Goal: Task Accomplishment & Management: Manage account settings

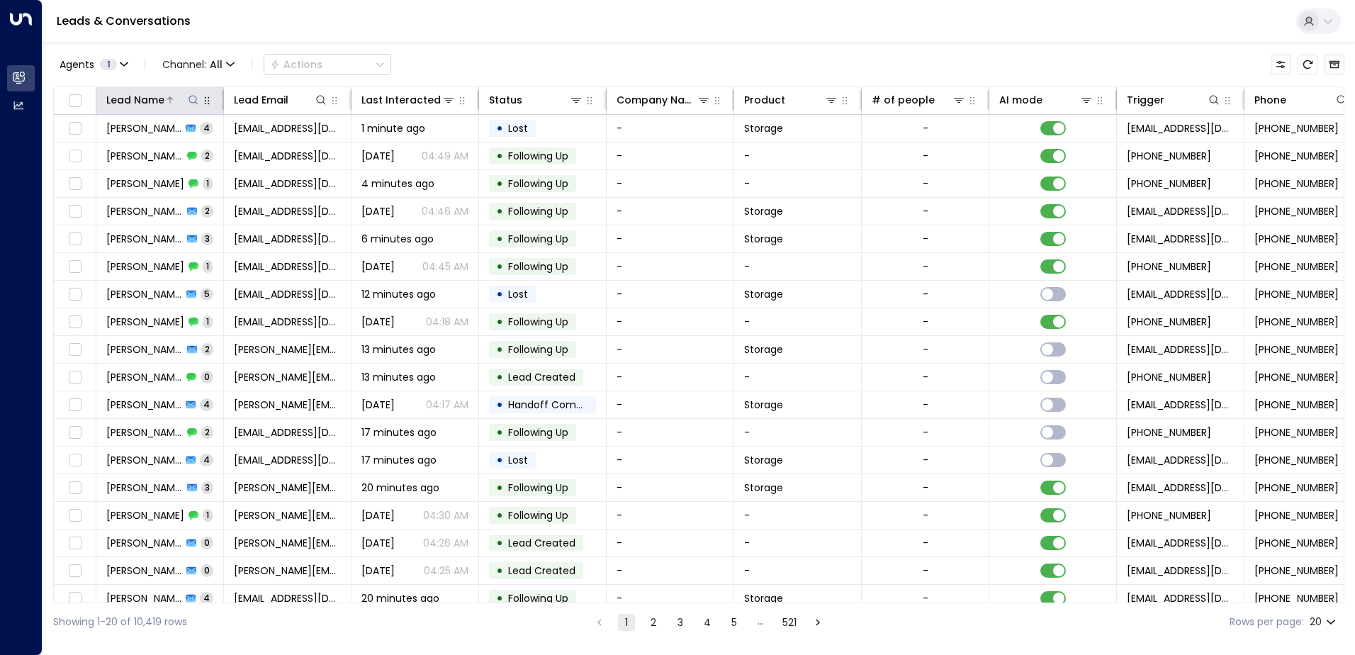
click at [195, 95] on icon at bounding box center [193, 99] width 11 height 11
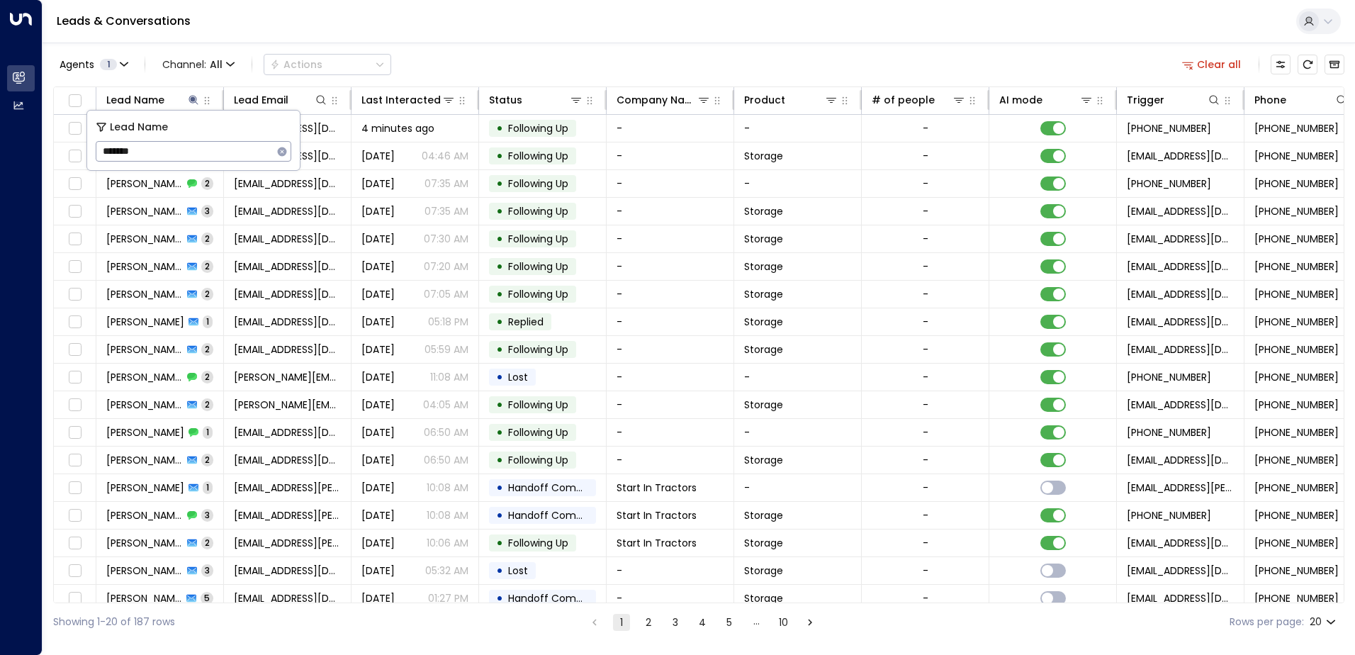
type input "********"
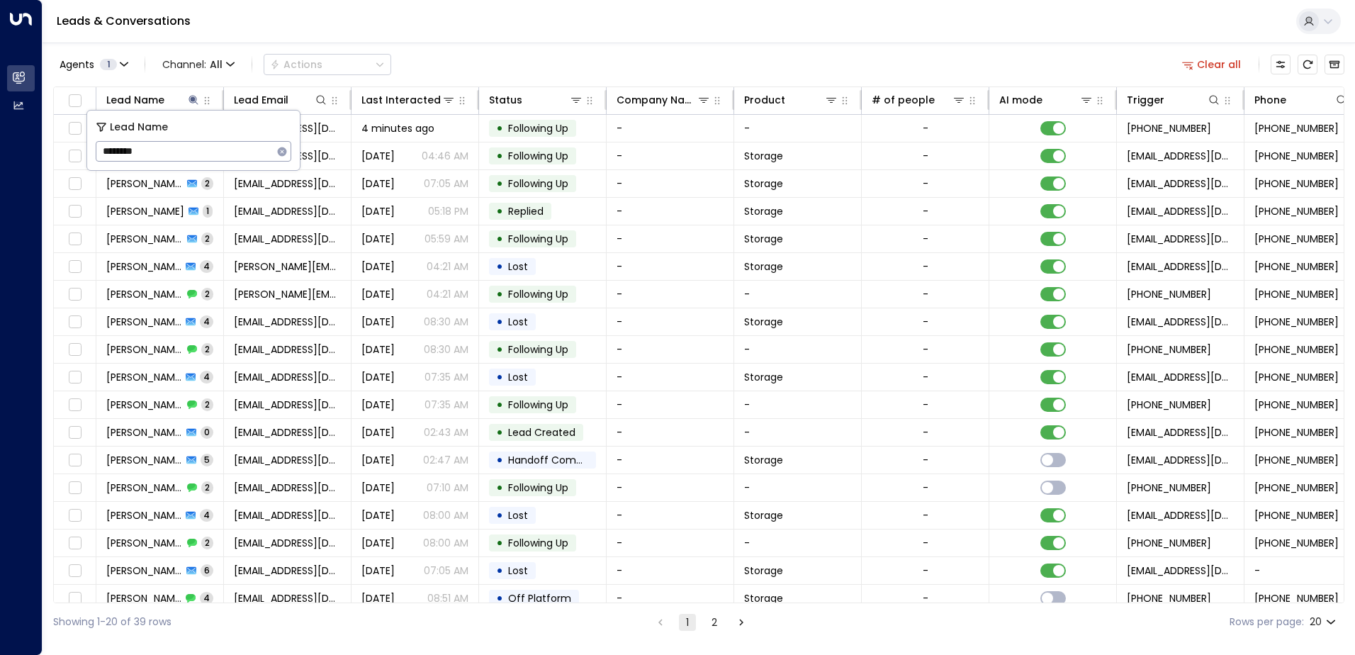
click at [447, 60] on div "Agents 1 Channel: All Actions Clear all" at bounding box center [699, 65] width 1292 height 30
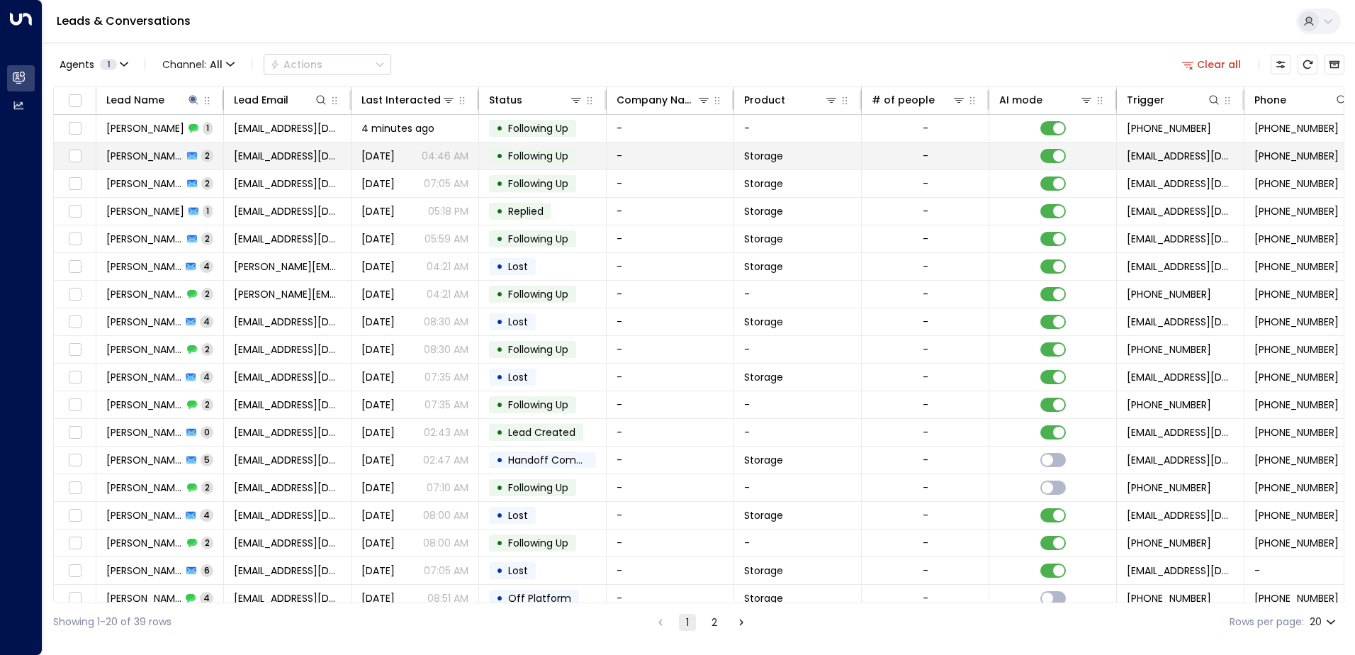
click at [187, 156] on icon at bounding box center [192, 156] width 10 height 10
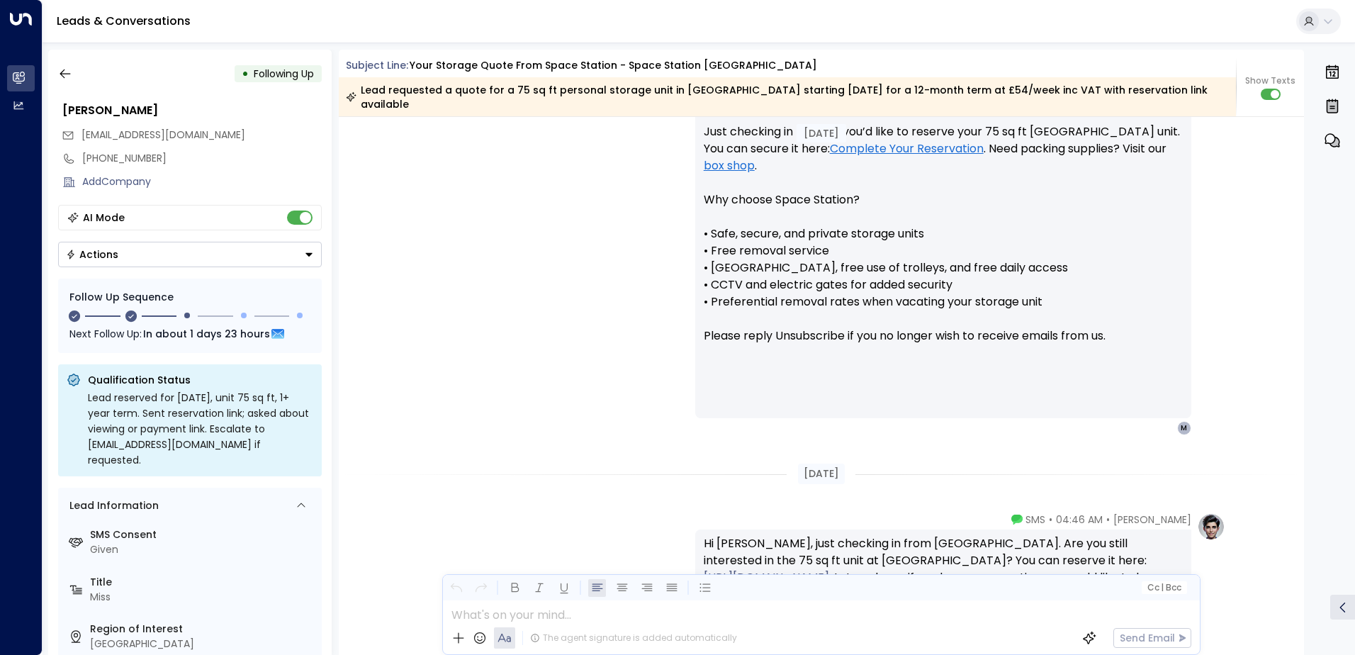
scroll to position [1220, 0]
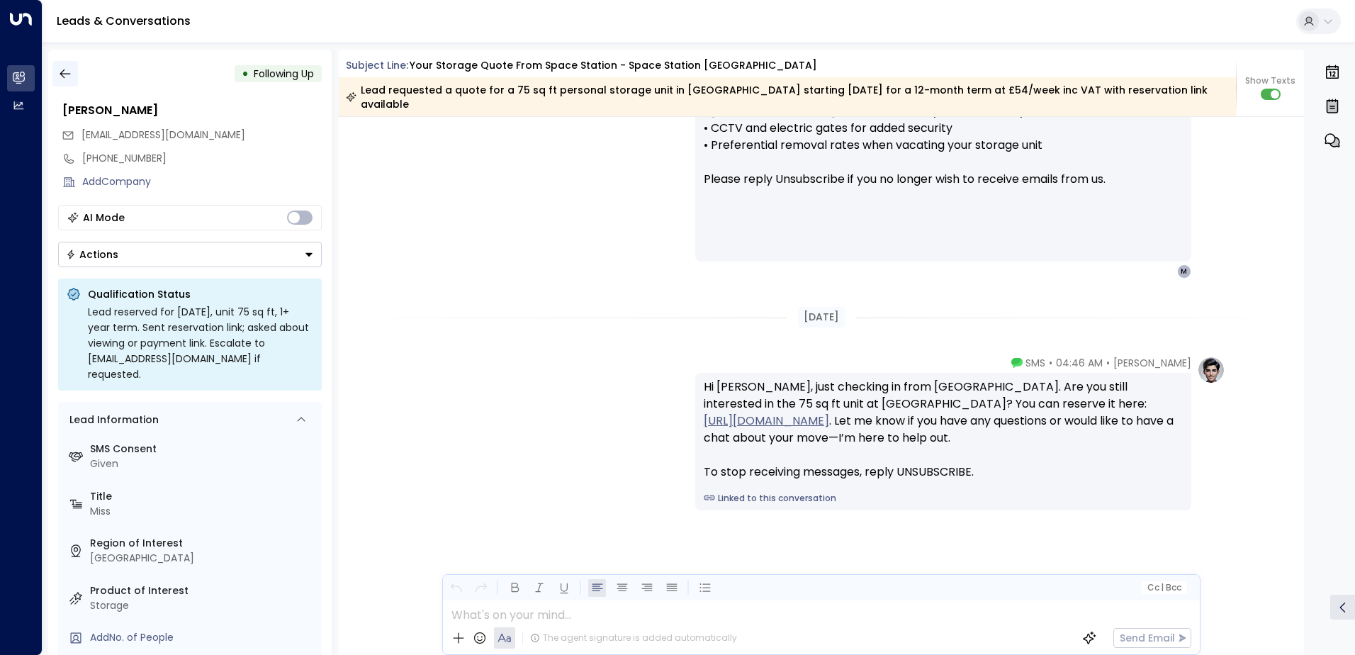
click at [58, 69] on icon "button" at bounding box center [65, 74] width 14 height 14
